Goal: Task Accomplishment & Management: Manage account settings

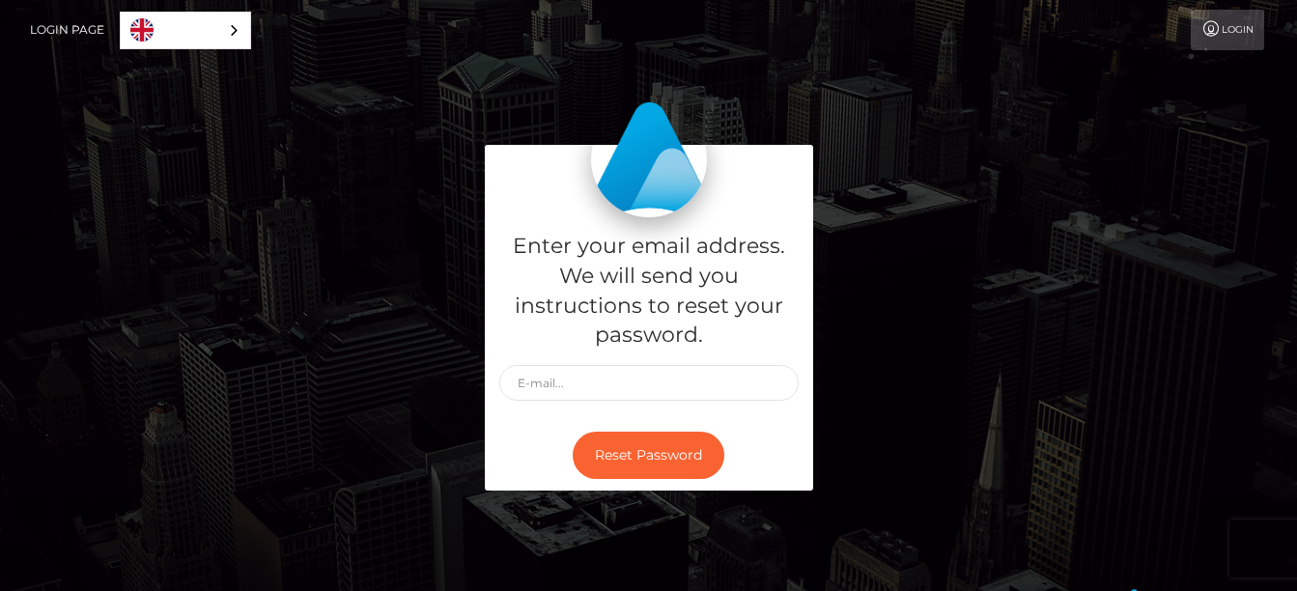
click at [546, 383] on input "text" at bounding box center [648, 383] width 299 height 36
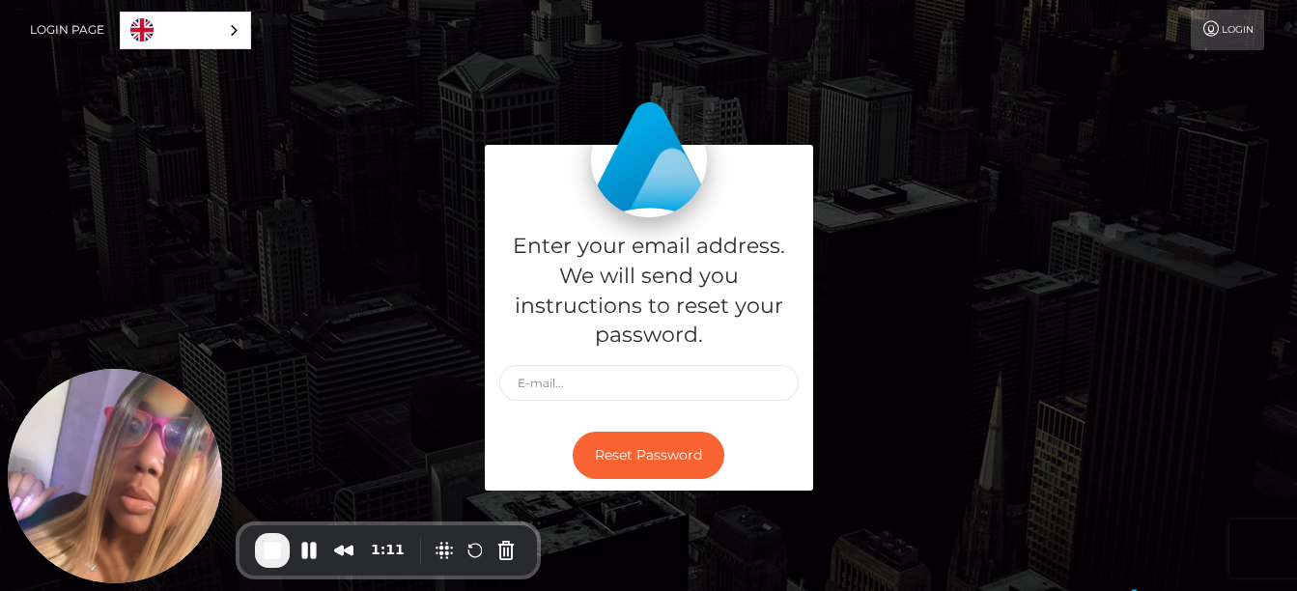
type input "chemererush422@gmail.com"
click at [667, 448] on button "Reset Password" at bounding box center [648, 455] width 152 height 47
click at [552, 377] on input "text" at bounding box center [648, 383] width 299 height 36
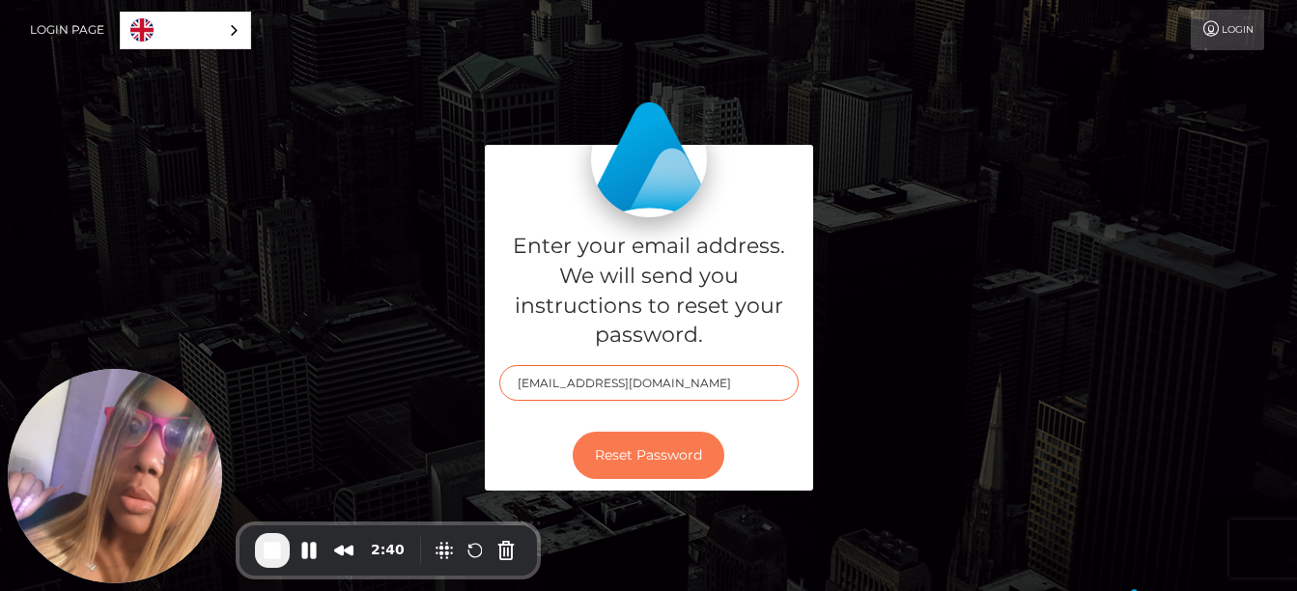
type input "chemererush422@gmail.com"
click at [635, 443] on button "Reset Password" at bounding box center [648, 455] width 152 height 47
